Goal: Find specific page/section: Find specific page/section

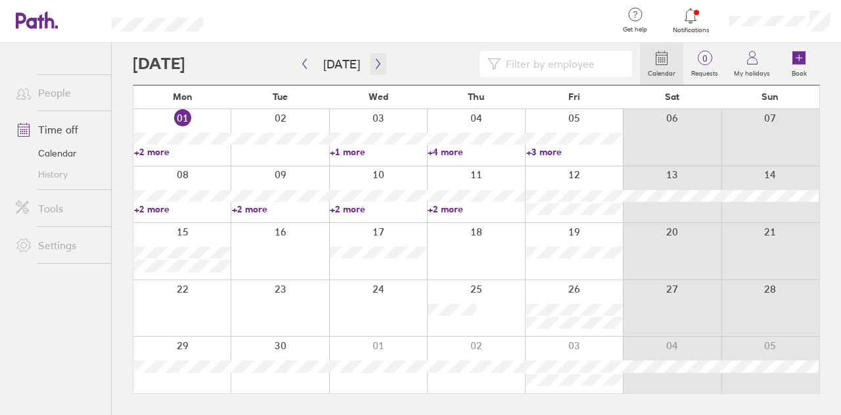
click at [373, 66] on icon "button" at bounding box center [378, 64] width 10 height 11
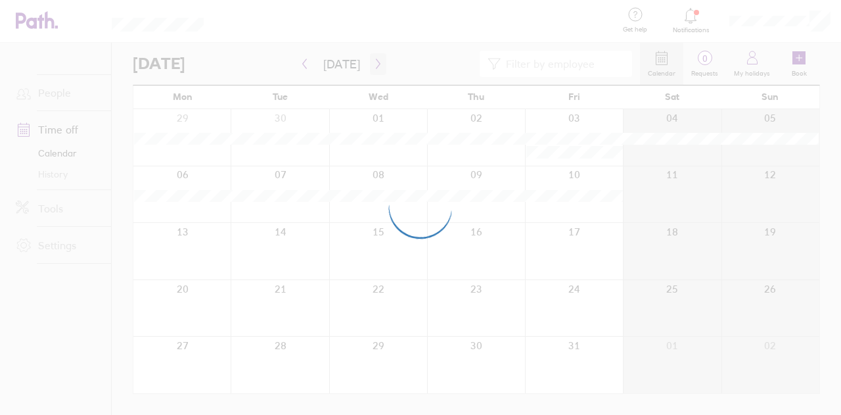
click at [369, 66] on div at bounding box center [420, 207] width 841 height 415
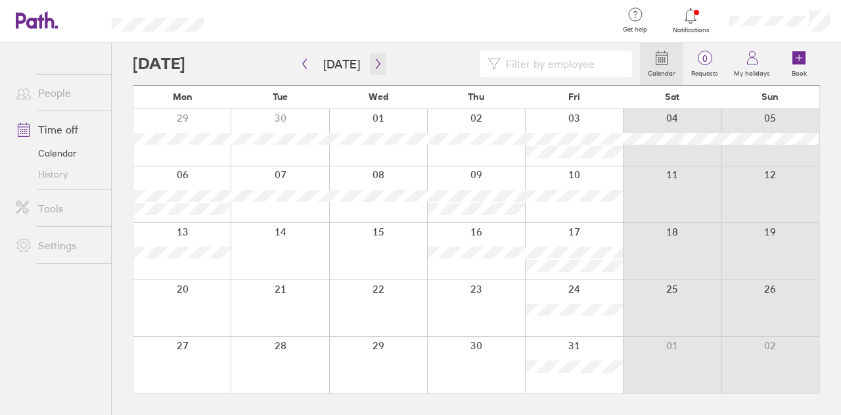
click at [375, 57] on button "button" at bounding box center [378, 64] width 16 height 22
